Goal: Task Accomplishment & Management: Complete application form

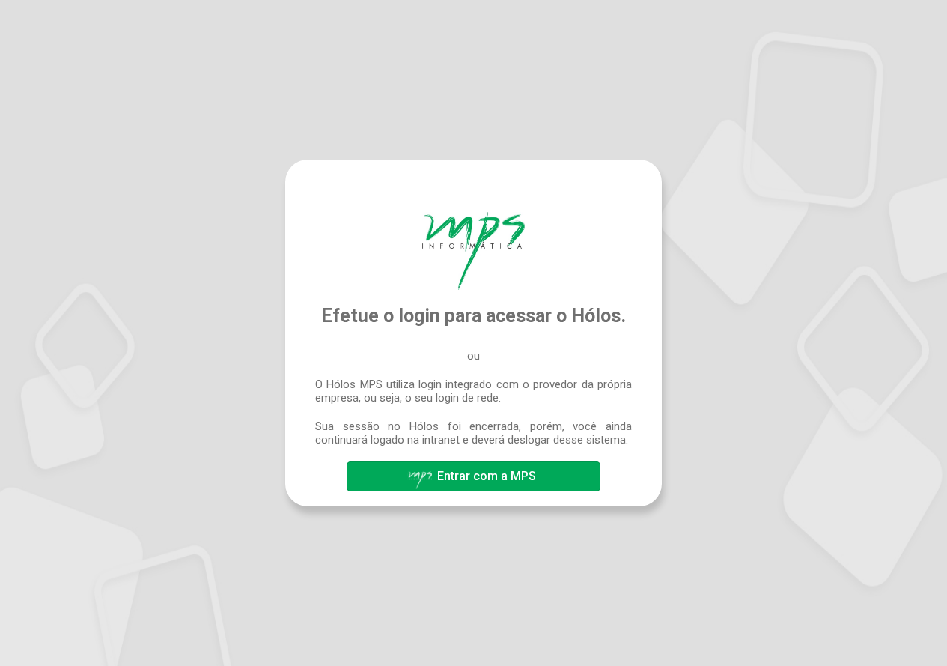
click at [477, 474] on span "Entrar com a MPS" at bounding box center [486, 476] width 99 height 14
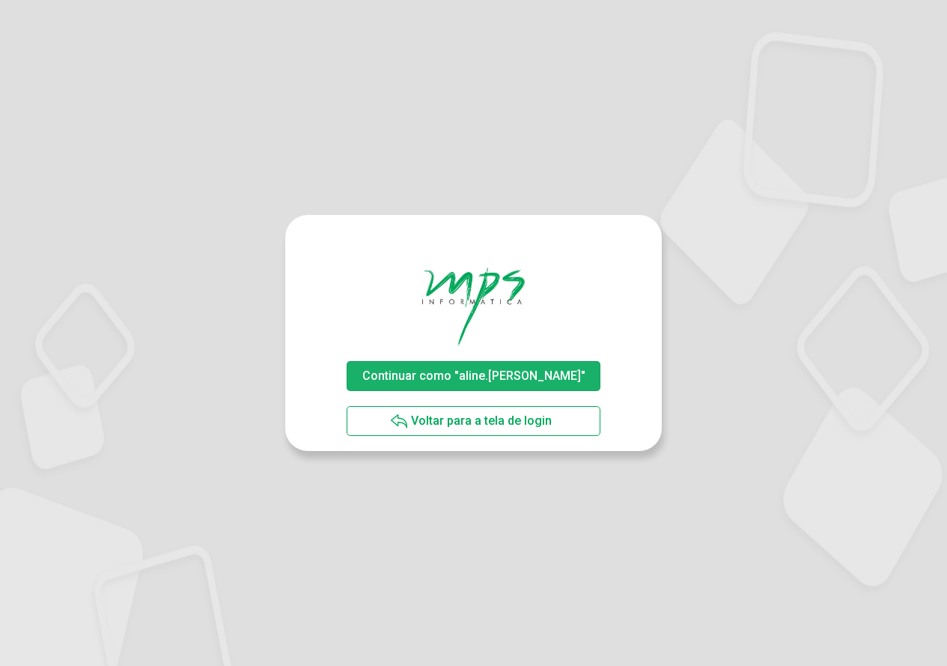
click at [533, 376] on span "Continuar como "aline.rodrigues"" at bounding box center [473, 375] width 223 height 14
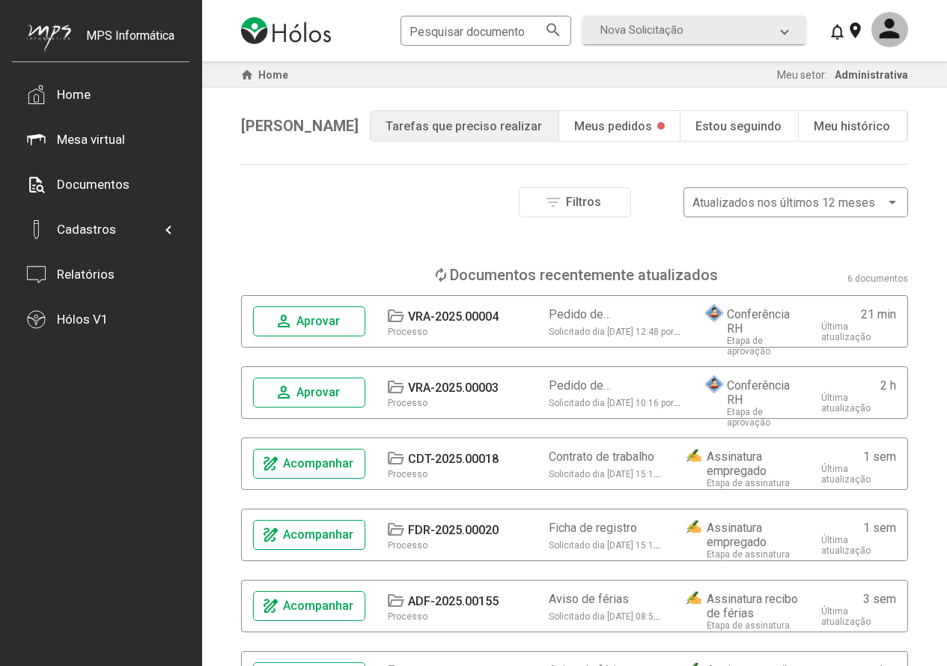
click at [310, 389] on span "Aprovar" at bounding box center [318, 392] width 43 height 14
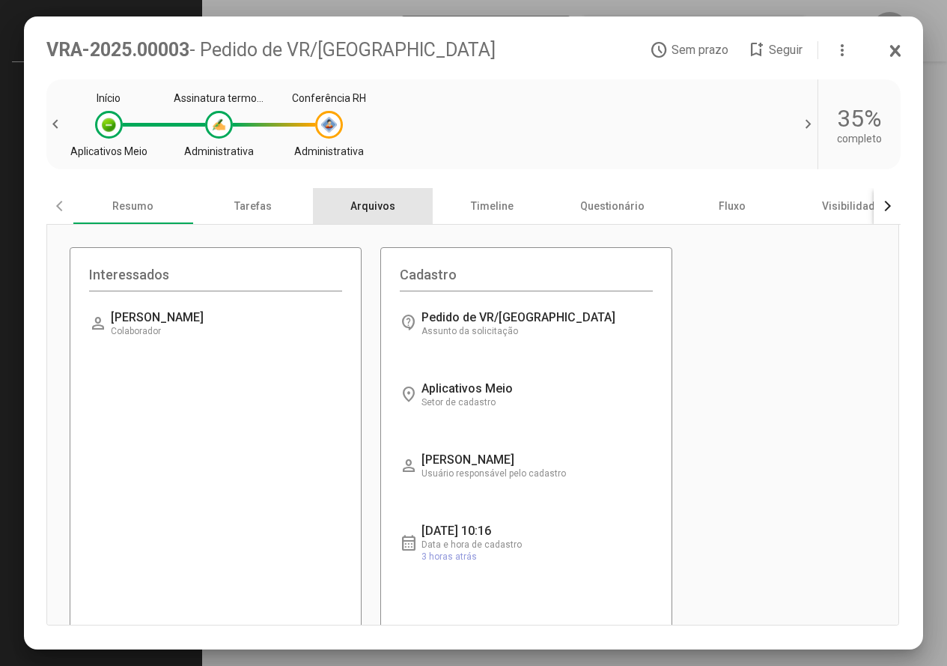
click at [374, 202] on div "Arquivos" at bounding box center [373, 206] width 120 height 36
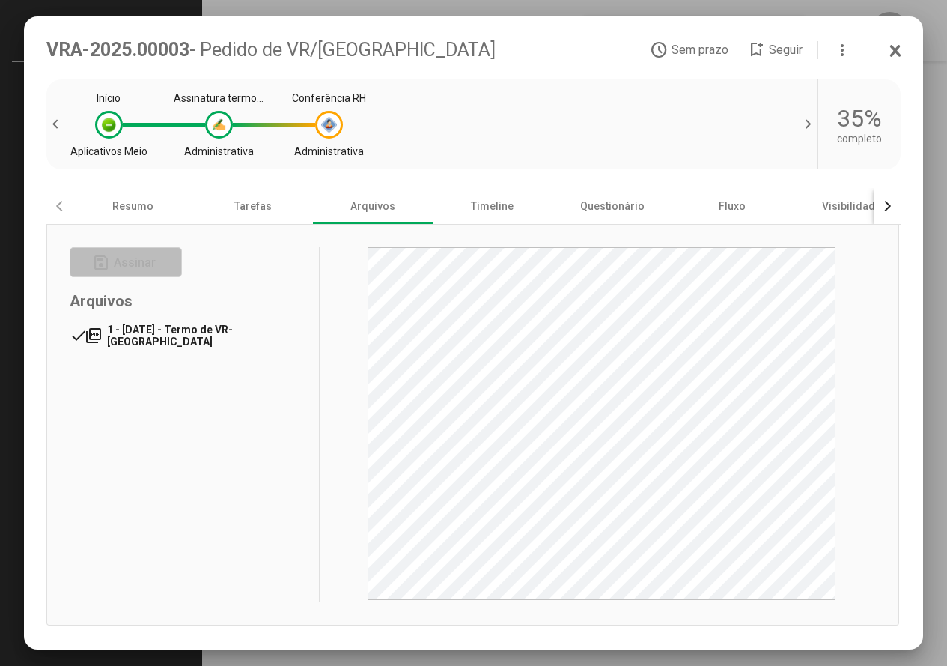
click at [190, 333] on span "1 - [DATE] - Termo de VR-[GEOGRAPHIC_DATA]" at bounding box center [170, 336] width 126 height 24
click at [269, 213] on div "Tarefas" at bounding box center [253, 206] width 120 height 36
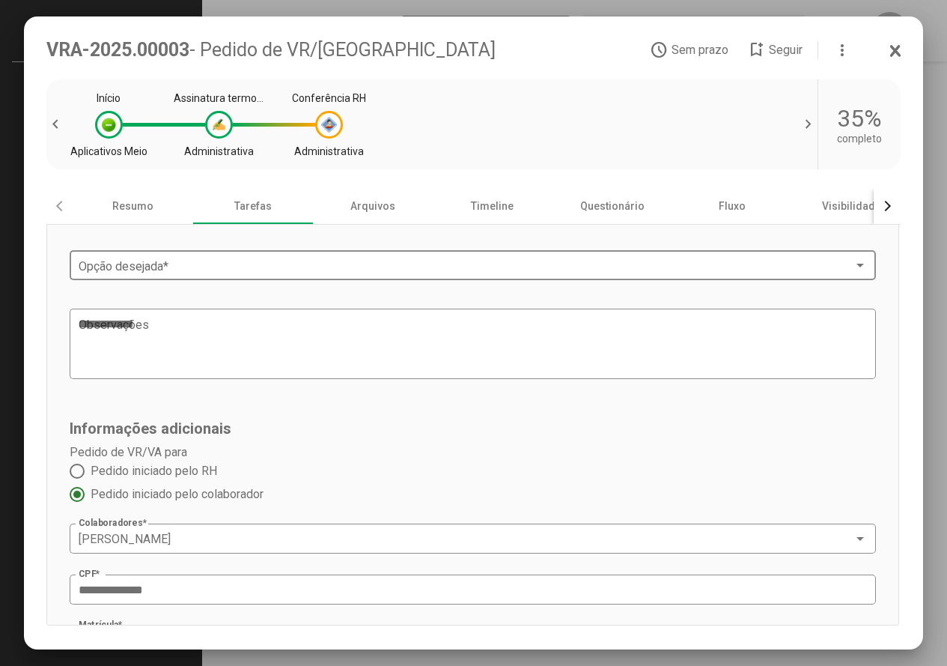
click at [220, 262] on span at bounding box center [467, 265] width 776 height 13
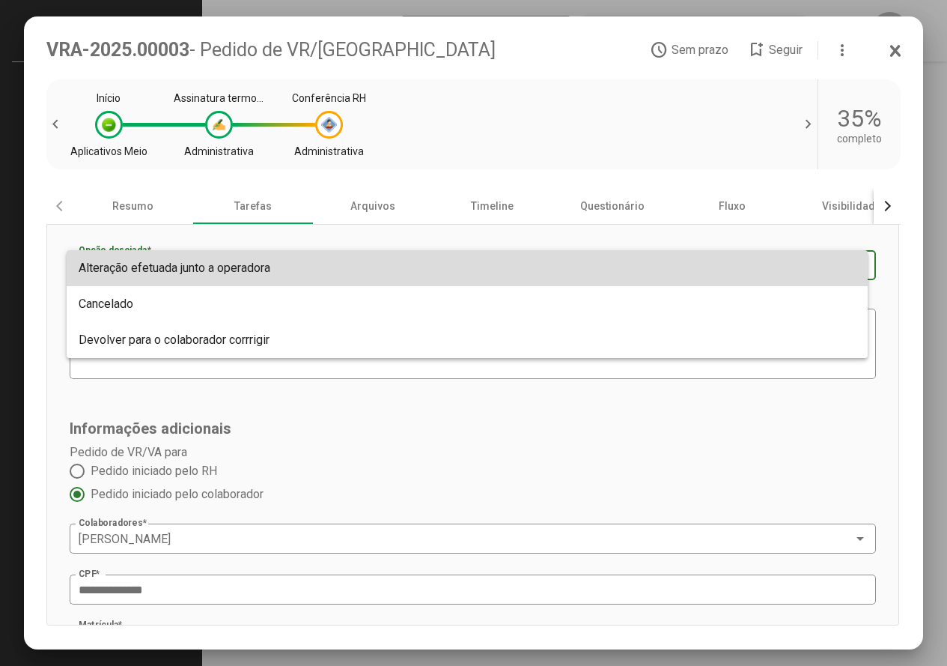
click at [265, 266] on span "Alteração efetuada junto a operadora" at bounding box center [175, 268] width 192 height 14
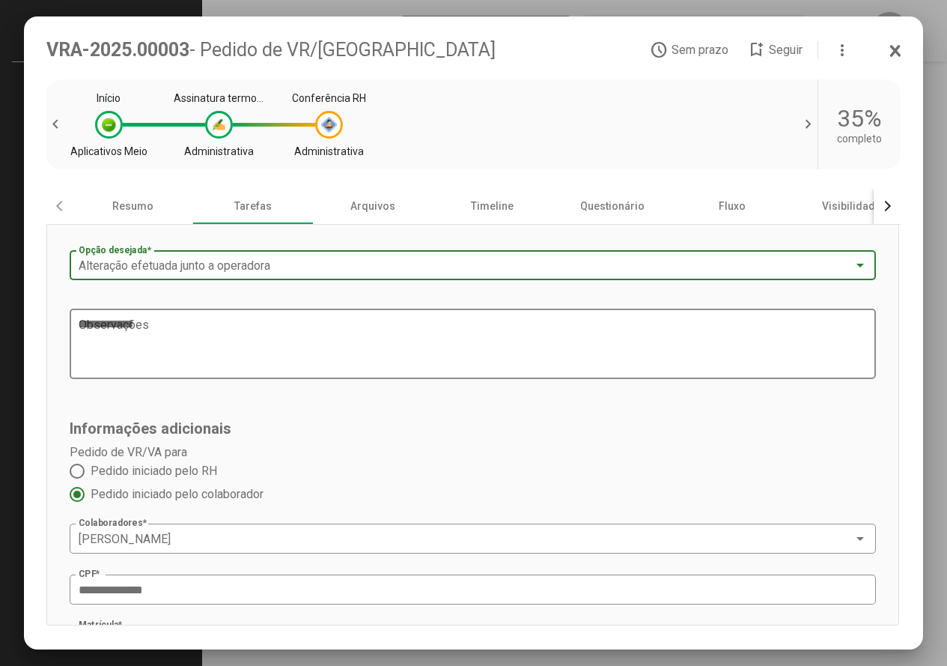
click at [210, 344] on textarea "Observações" at bounding box center [468, 344] width 778 height 57
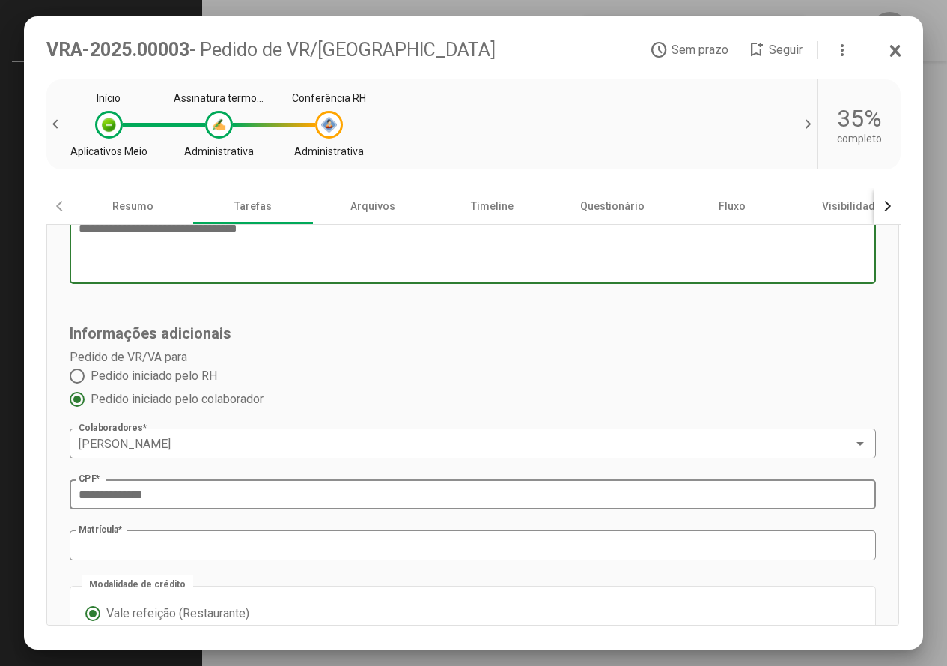
scroll to position [264, 0]
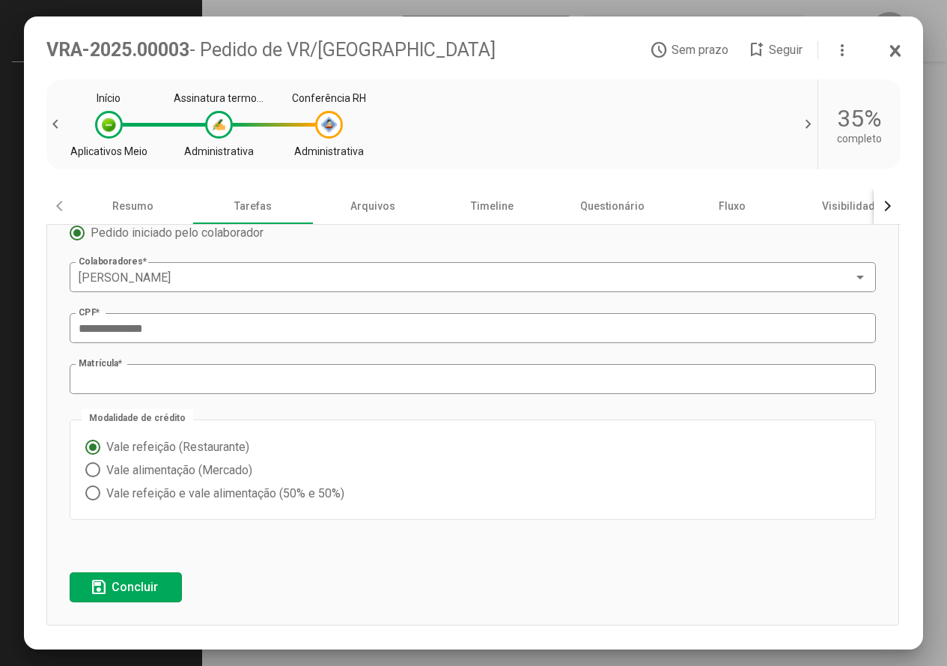
type textarea "**********"
click at [151, 583] on span "Concluir" at bounding box center [135, 587] width 46 height 14
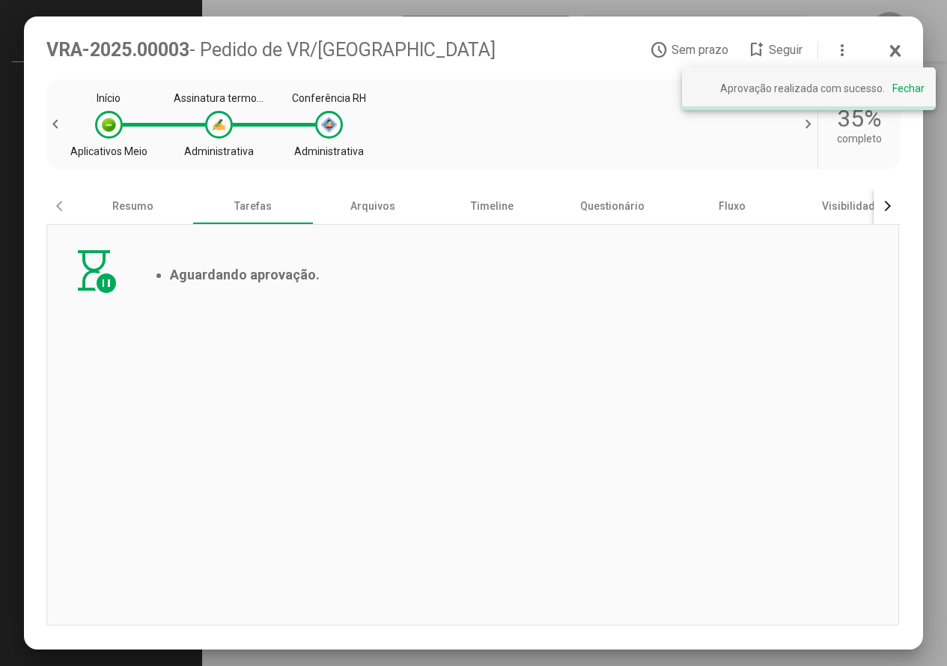
scroll to position [0, 0]
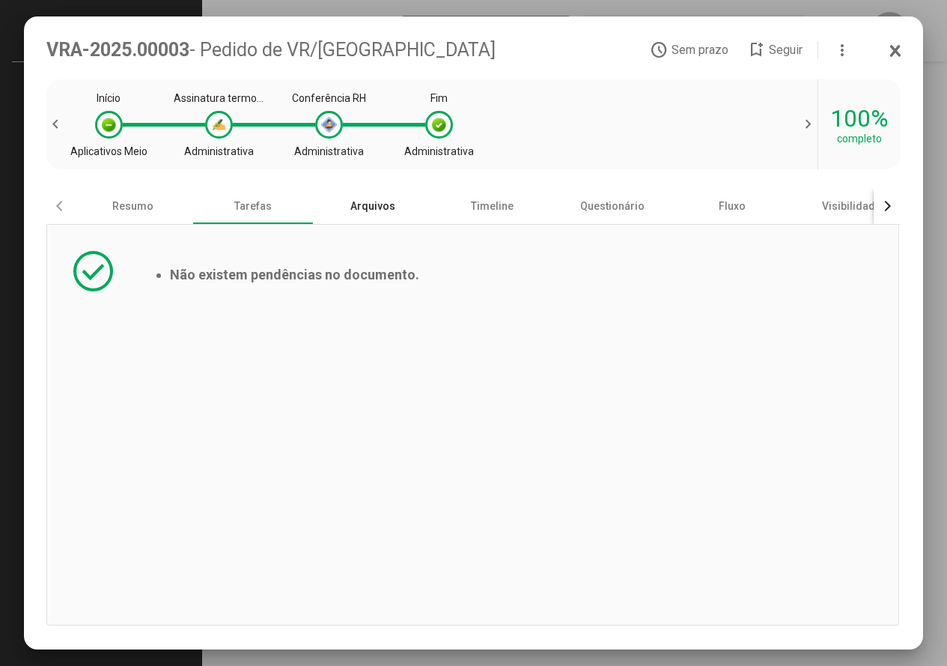
click at [376, 200] on div "Arquivos" at bounding box center [373, 206] width 120 height 36
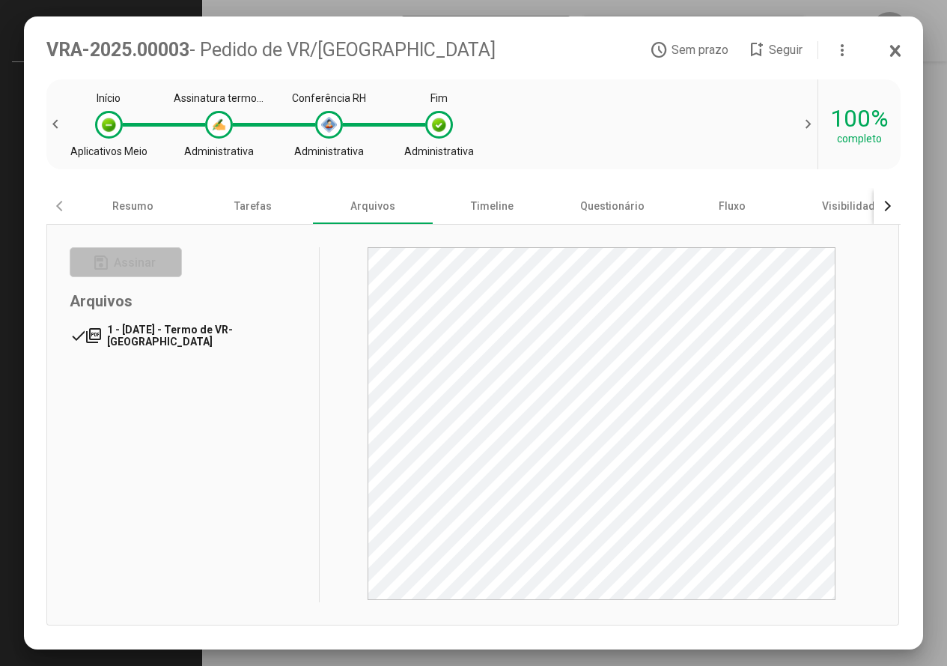
click at [899, 47] on icon at bounding box center [895, 51] width 7 height 10
